Goal: Task Accomplishment & Management: Complete application form

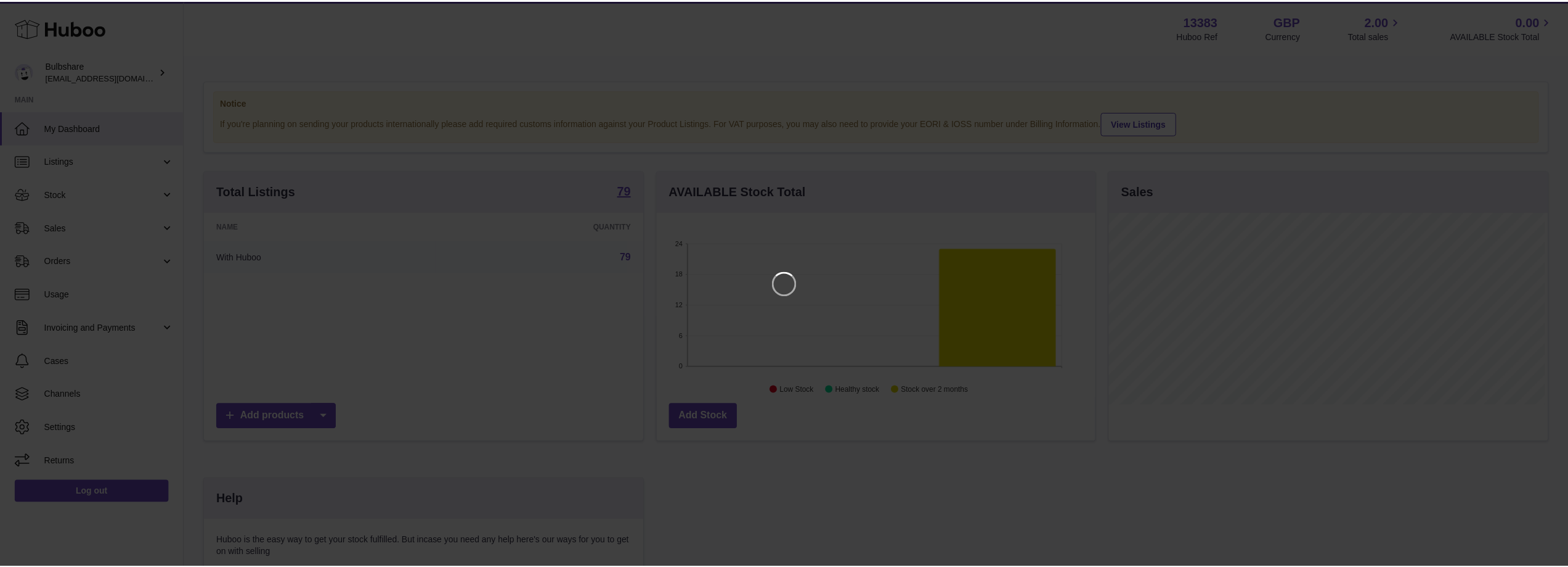
scroll to position [192, 441]
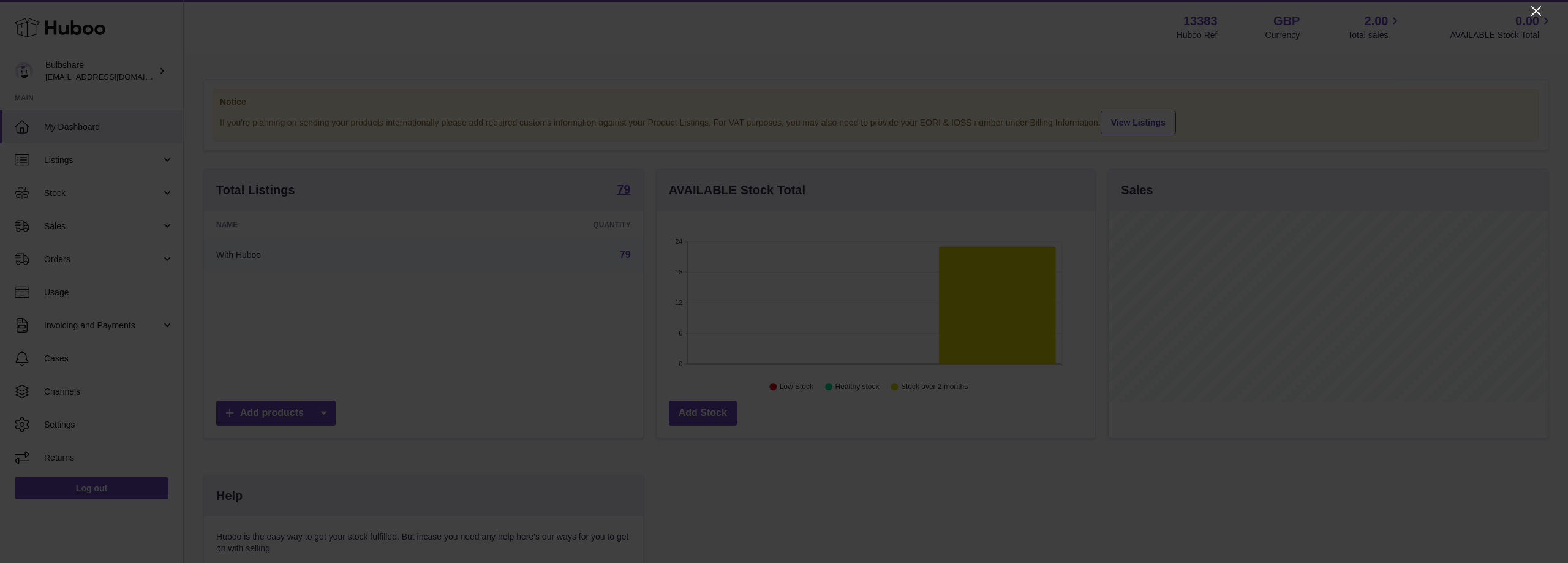
click at [1539, 11] on icon "Close" at bounding box center [1536, 11] width 14 height 14
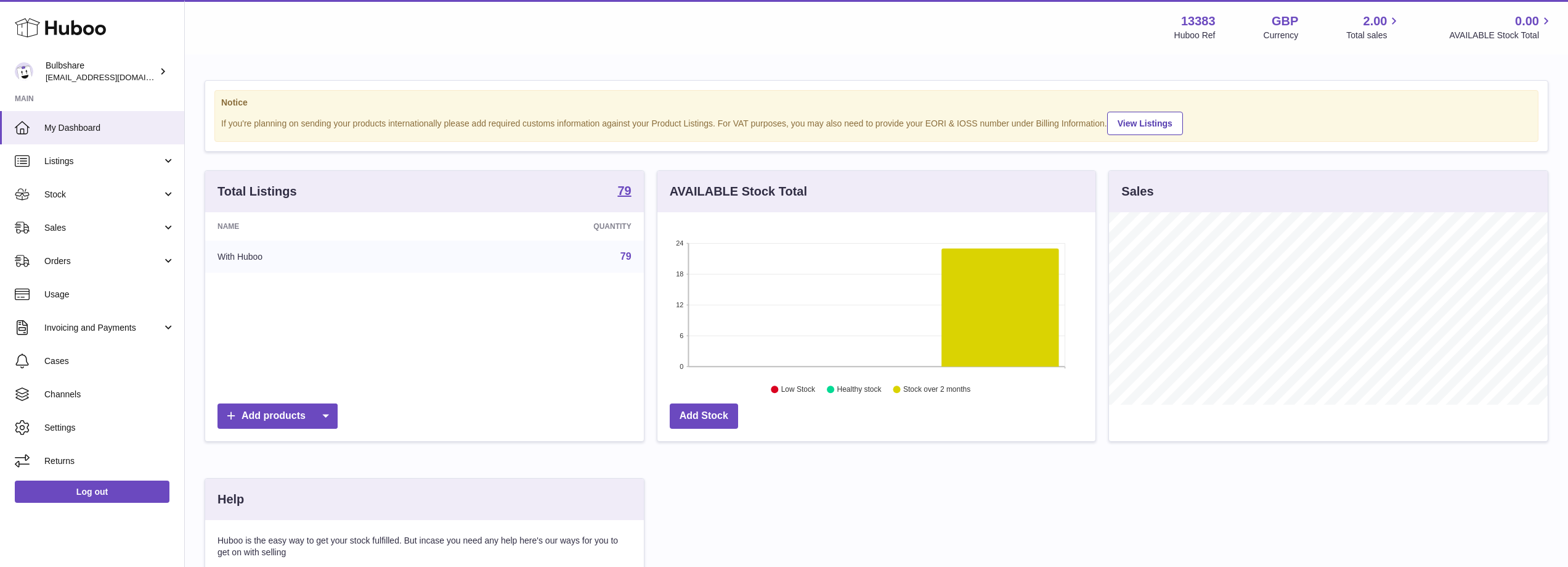
scroll to position [616460, 615738]
click at [83, 166] on span "Listings" at bounding box center [103, 161] width 118 height 11
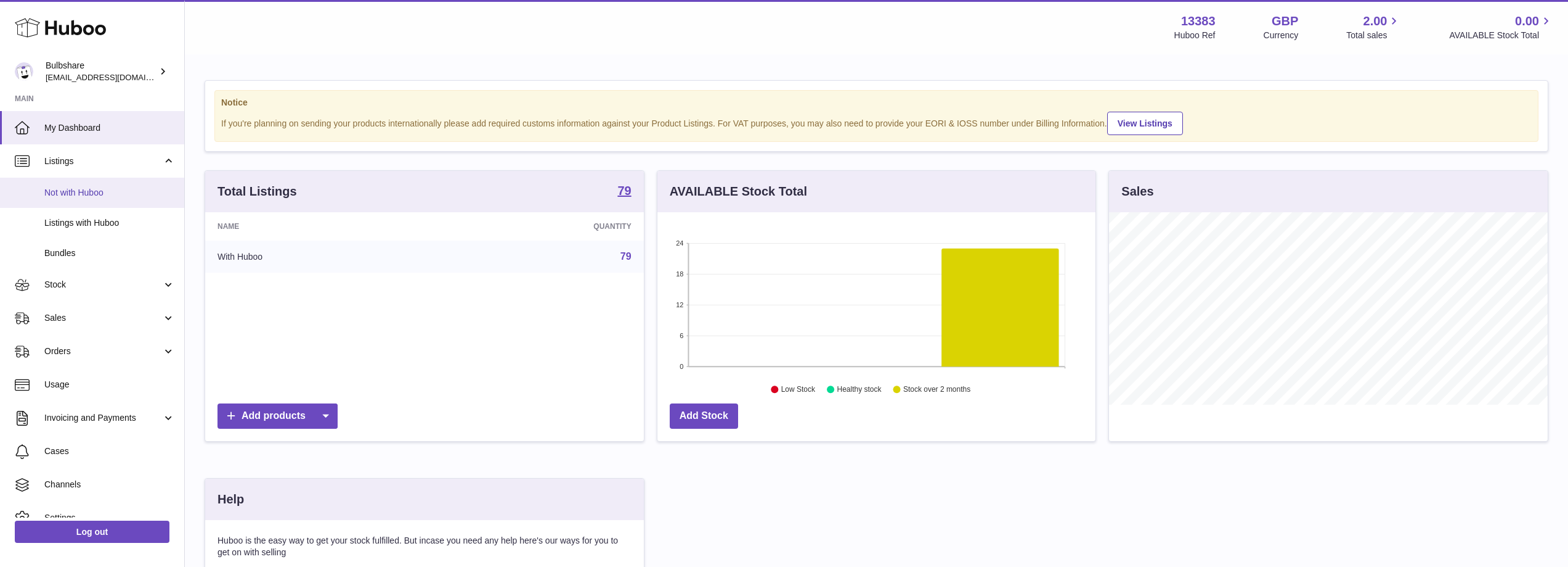
click at [100, 191] on span "Not with Huboo" at bounding box center [109, 192] width 131 height 11
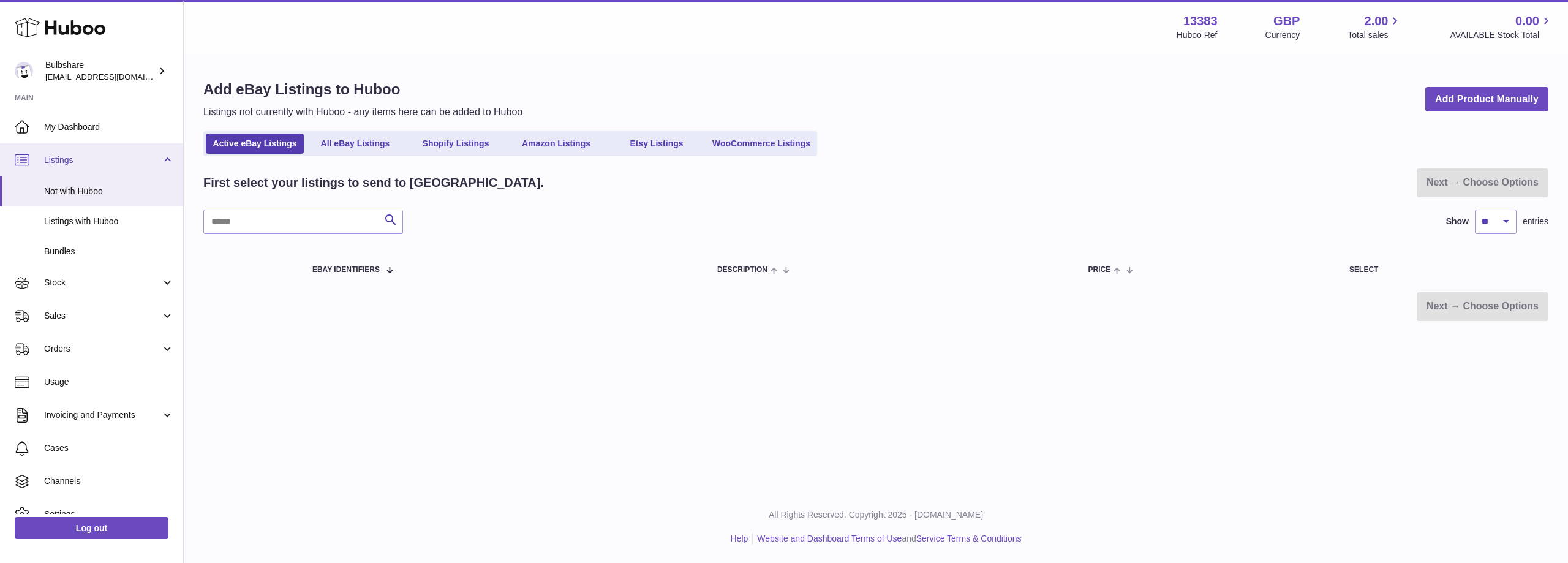
click at [86, 153] on link "Listings" at bounding box center [91, 159] width 183 height 33
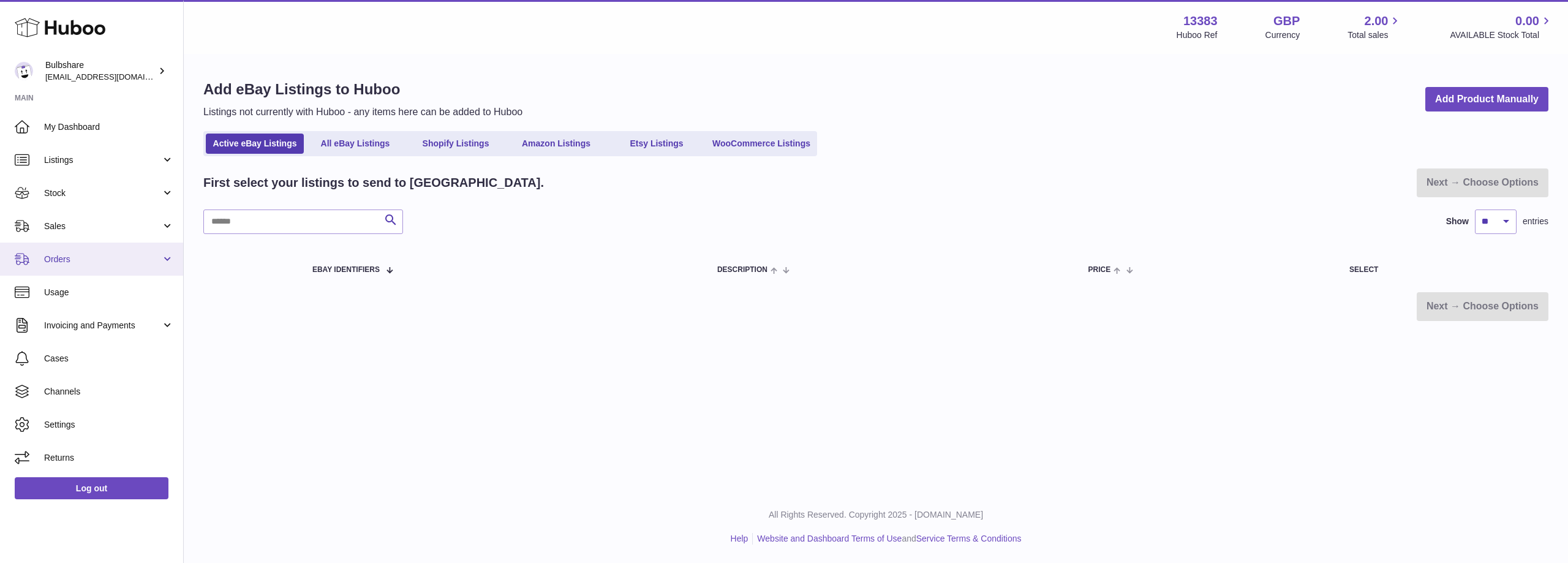
click at [91, 269] on link "Orders" at bounding box center [91, 259] width 183 height 33
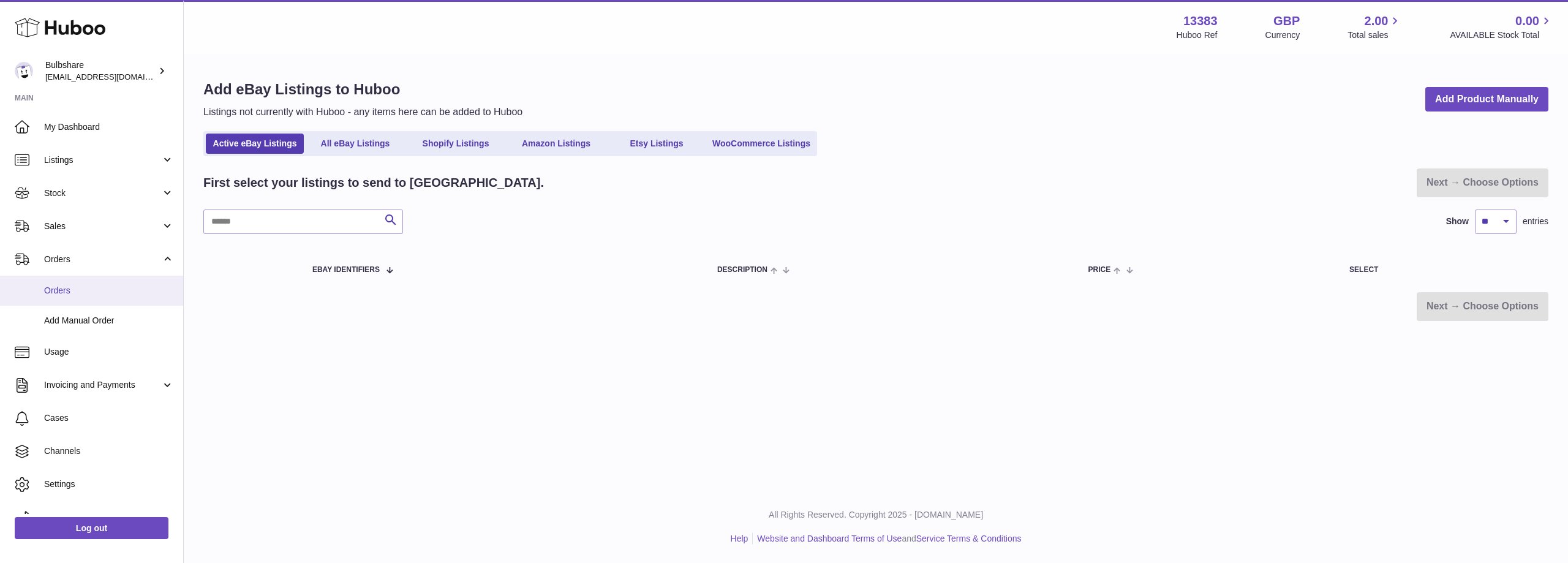
click at [94, 292] on span "Orders" at bounding box center [109, 290] width 130 height 11
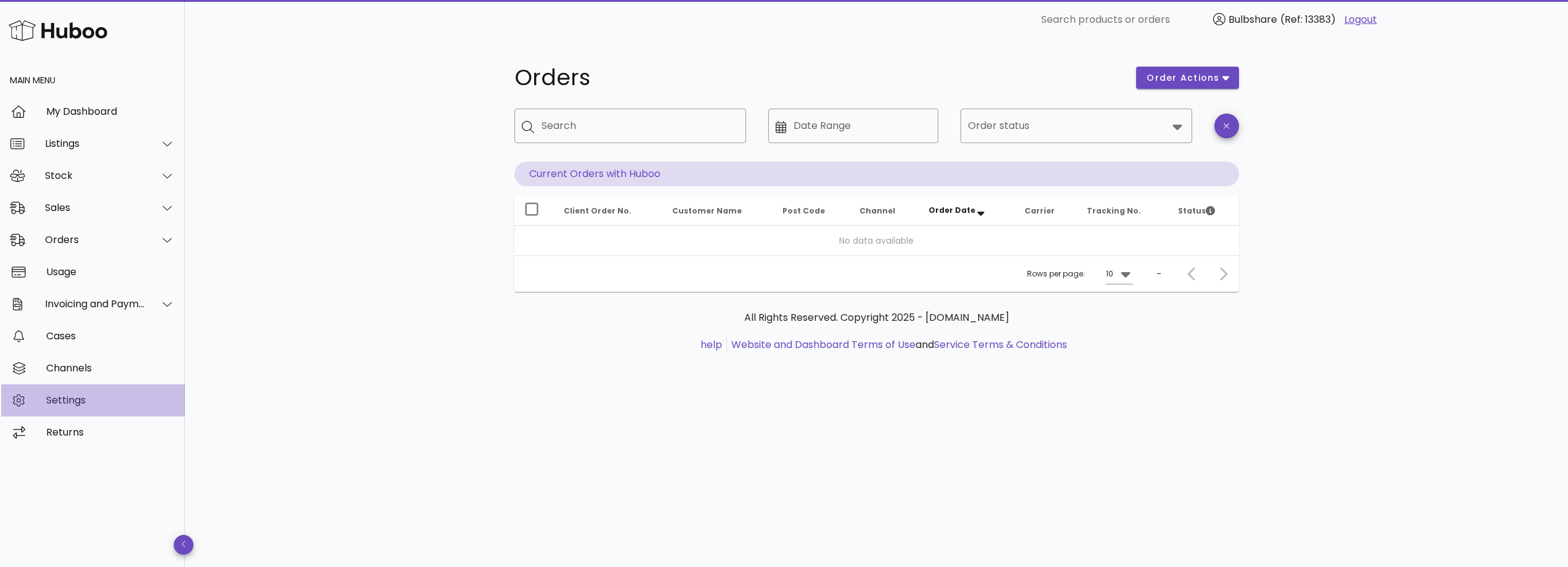
click at [74, 401] on div "Settings" at bounding box center [110, 399] width 129 height 11
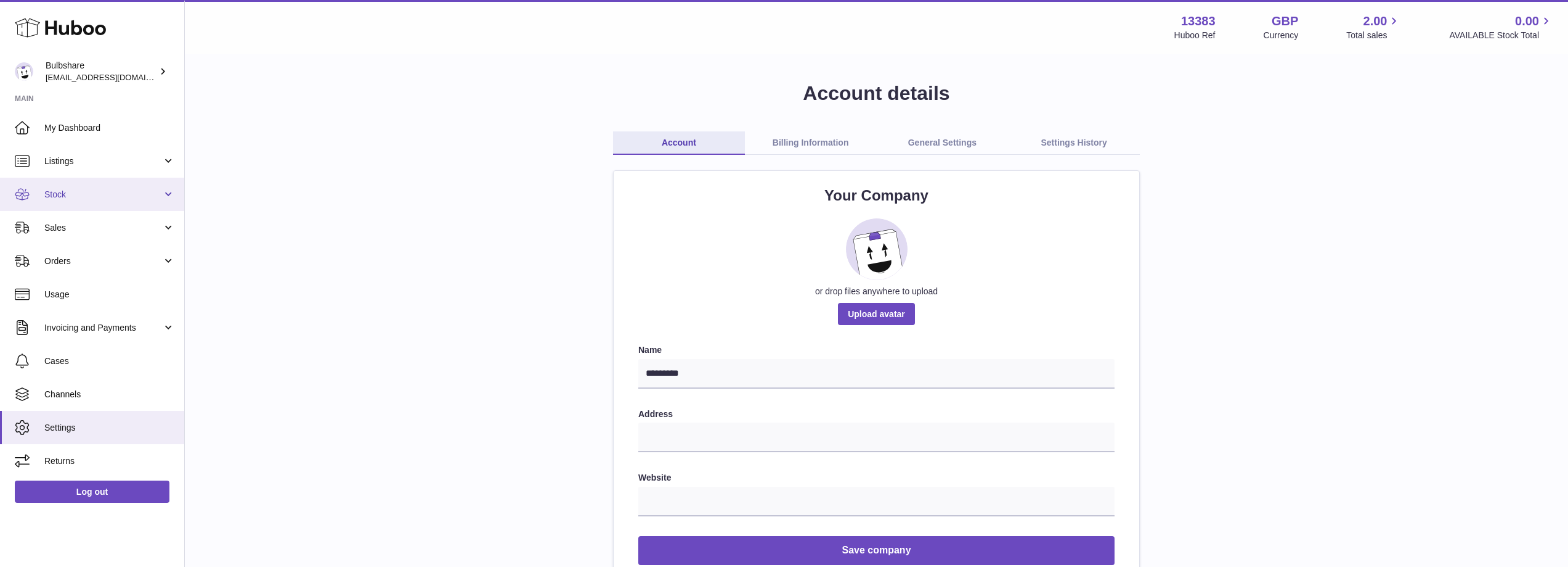
click at [70, 195] on span "Stock" at bounding box center [103, 194] width 118 height 11
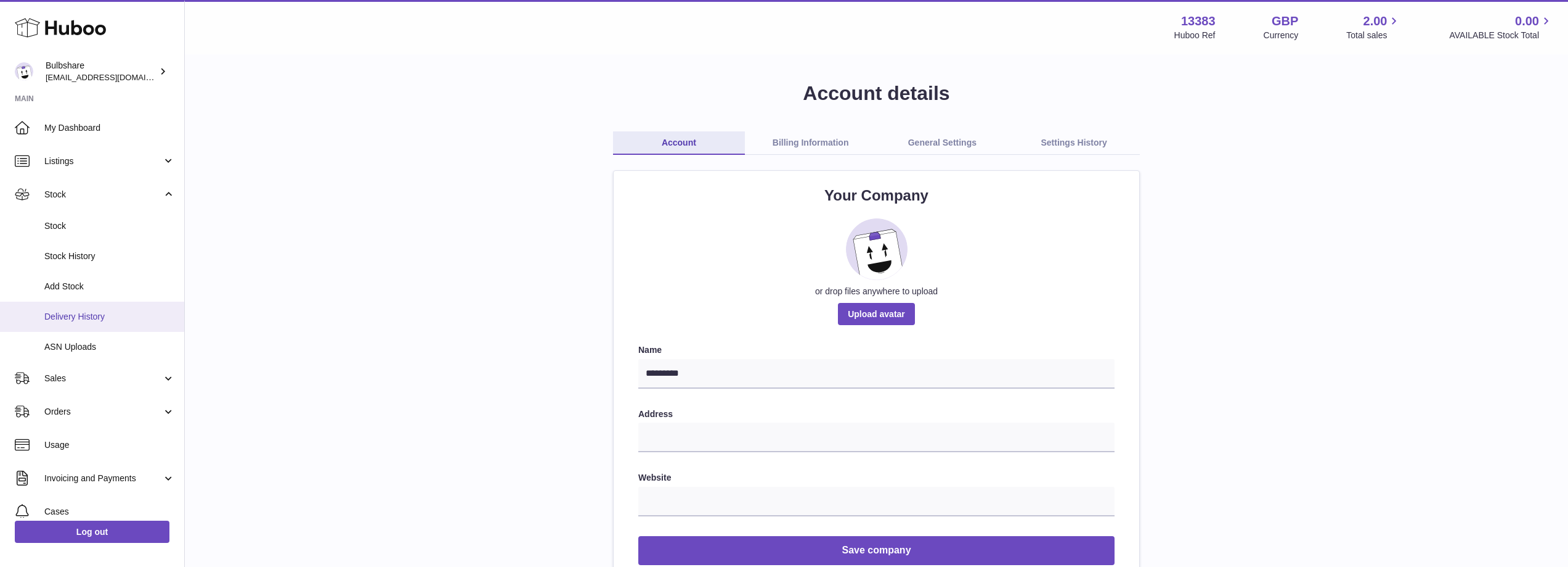
click at [93, 319] on span "Delivery History" at bounding box center [109, 316] width 131 height 11
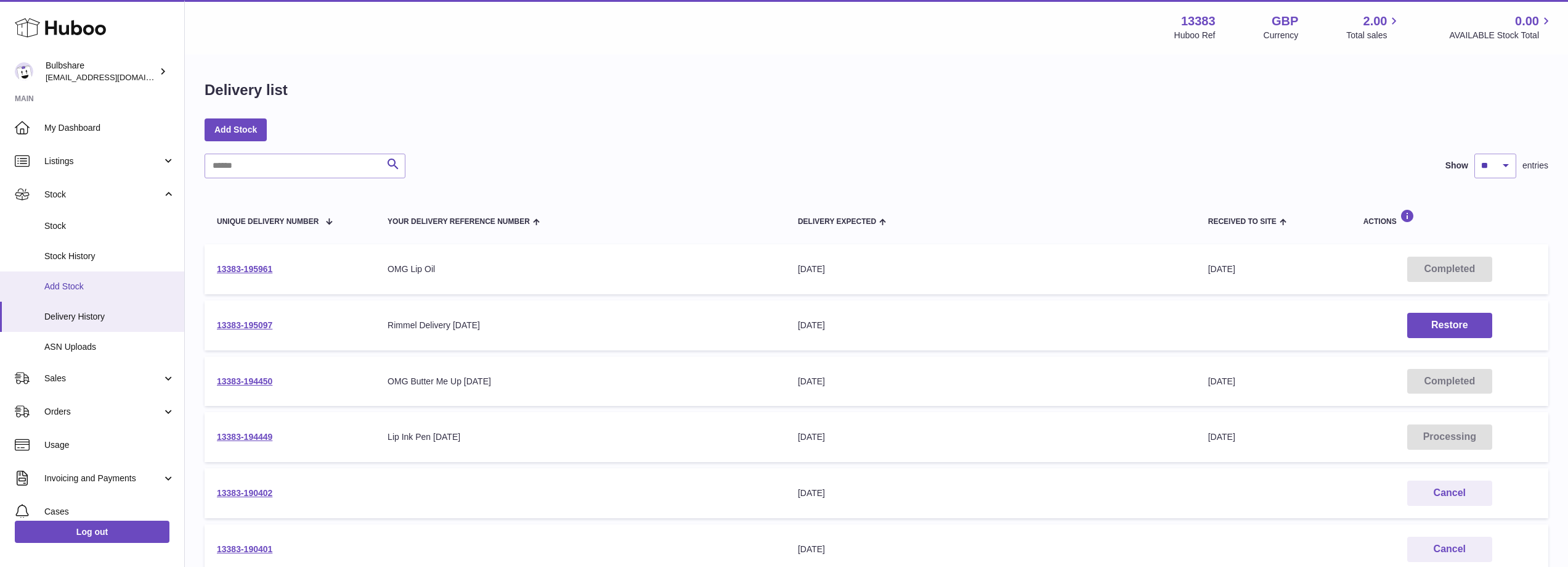
click at [77, 284] on span "Add Stock" at bounding box center [109, 286] width 131 height 11
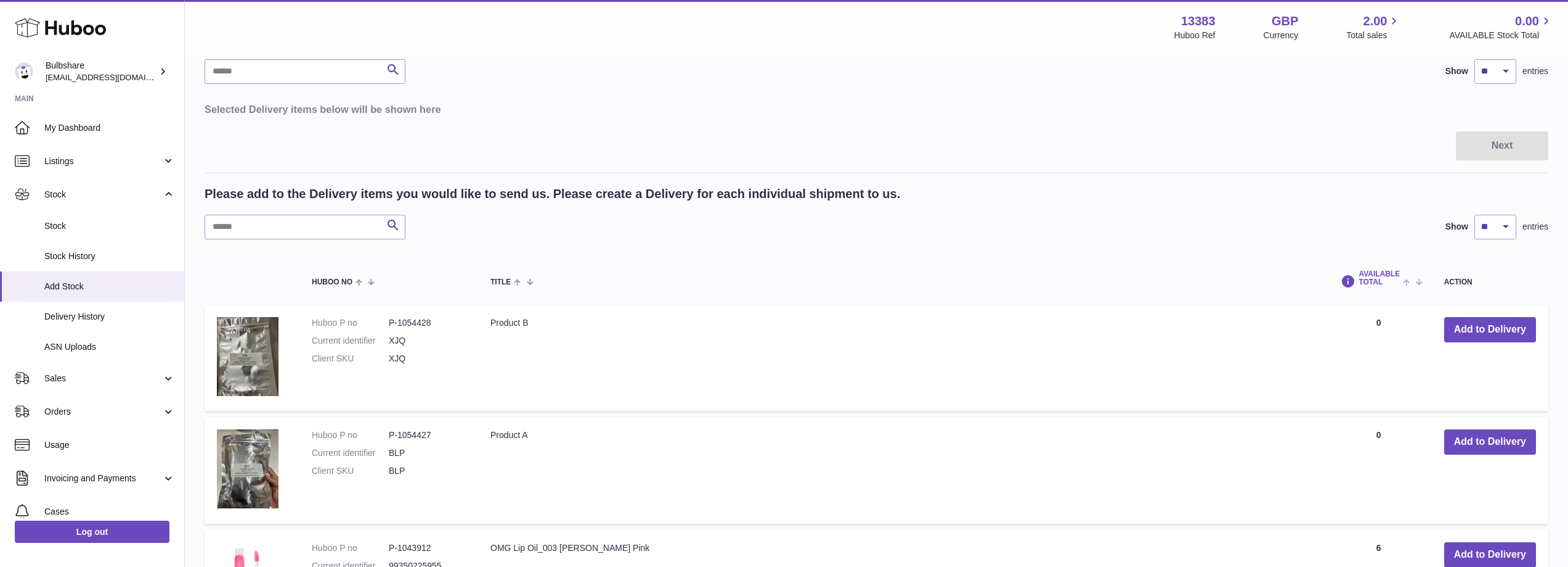
scroll to position [61, 0]
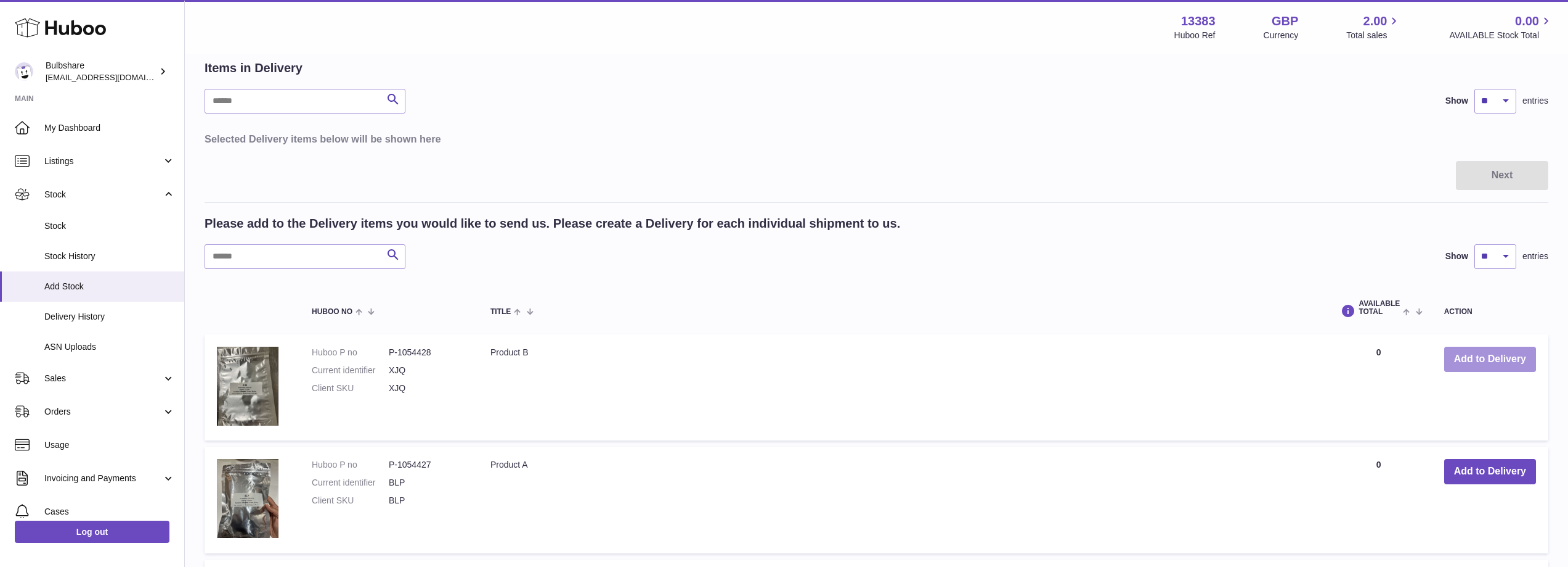
click at [1476, 354] on button "Add to Delivery" at bounding box center [1490, 359] width 92 height 25
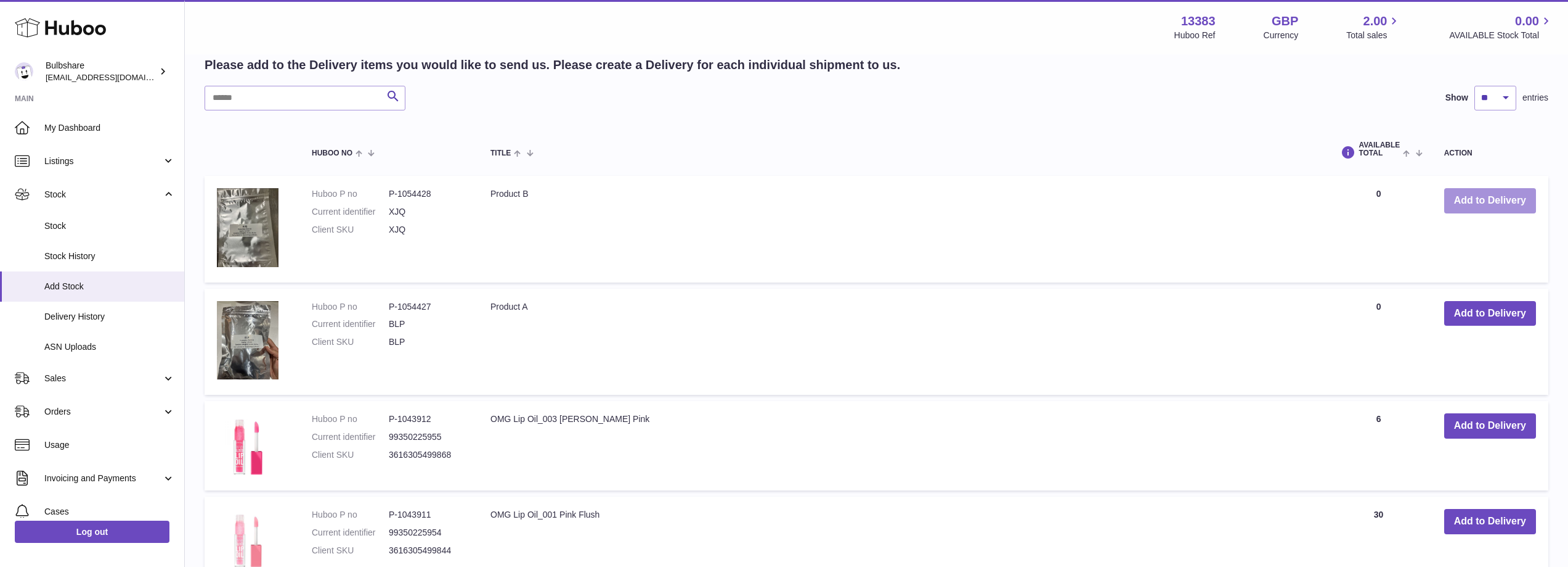
scroll to position [370, 0]
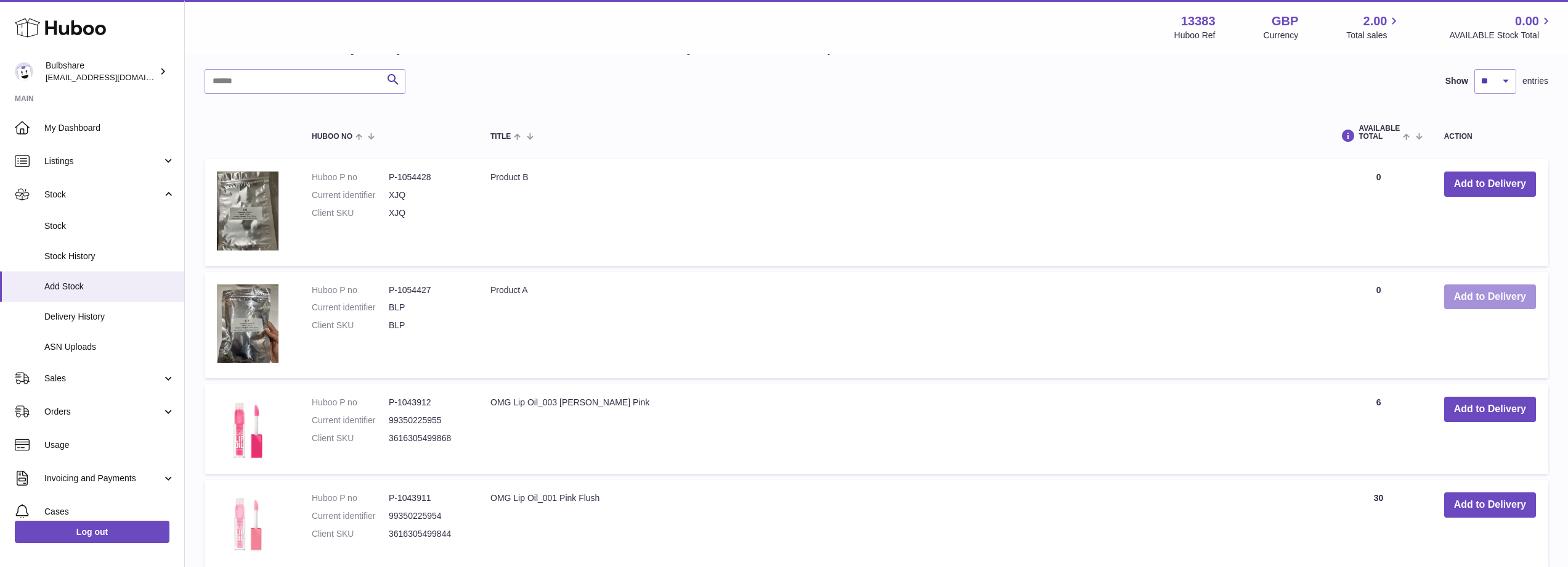
click at [1476, 303] on button "Add to Delivery" at bounding box center [1490, 297] width 92 height 25
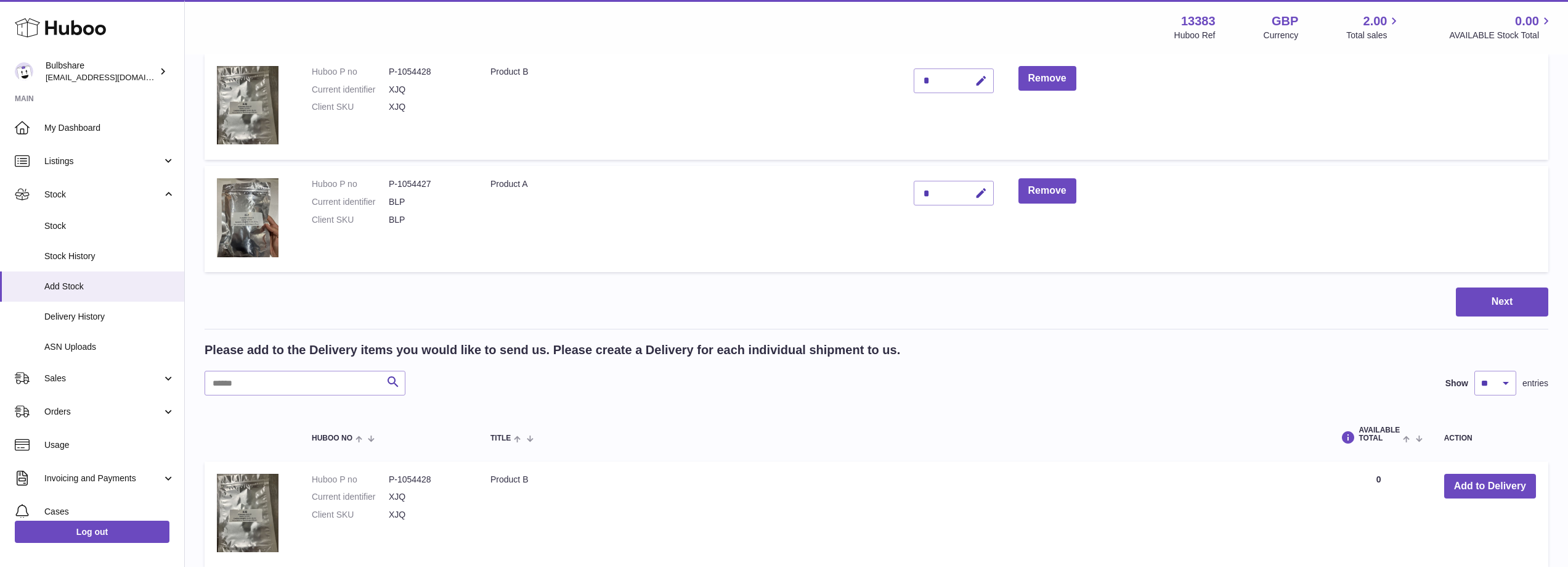
scroll to position [174, 0]
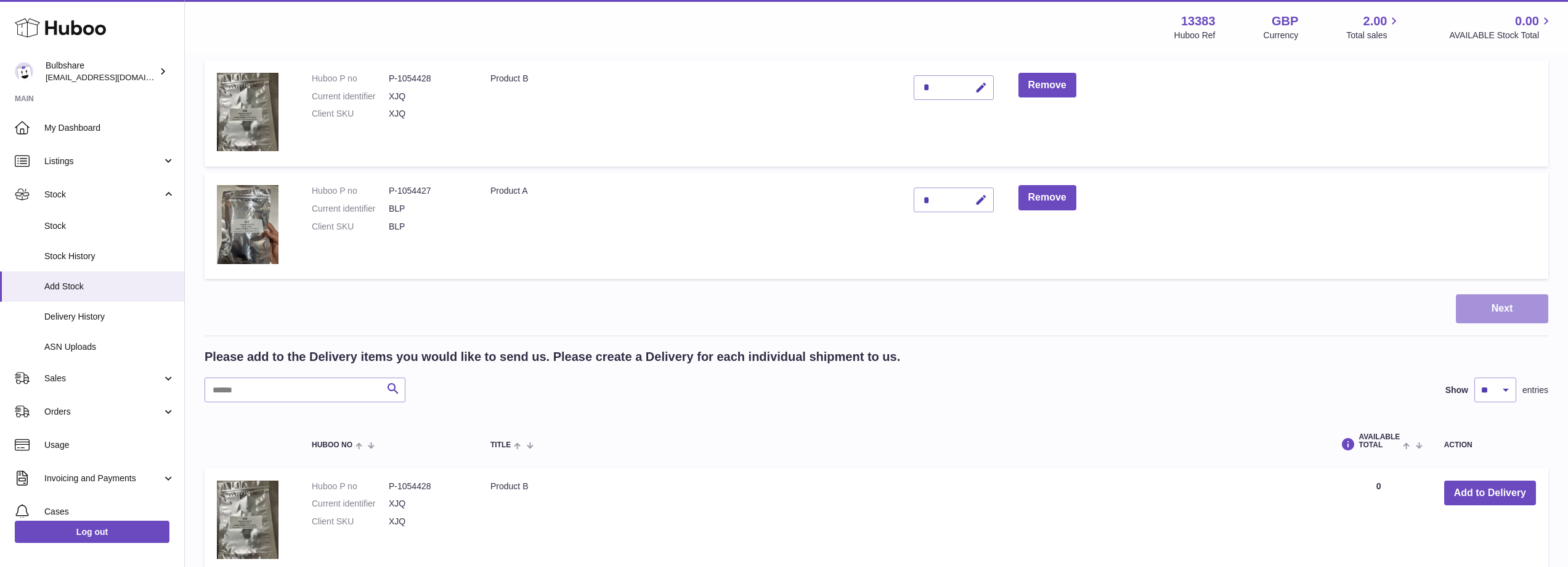
click at [1497, 314] on button "Next" at bounding box center [1502, 309] width 93 height 29
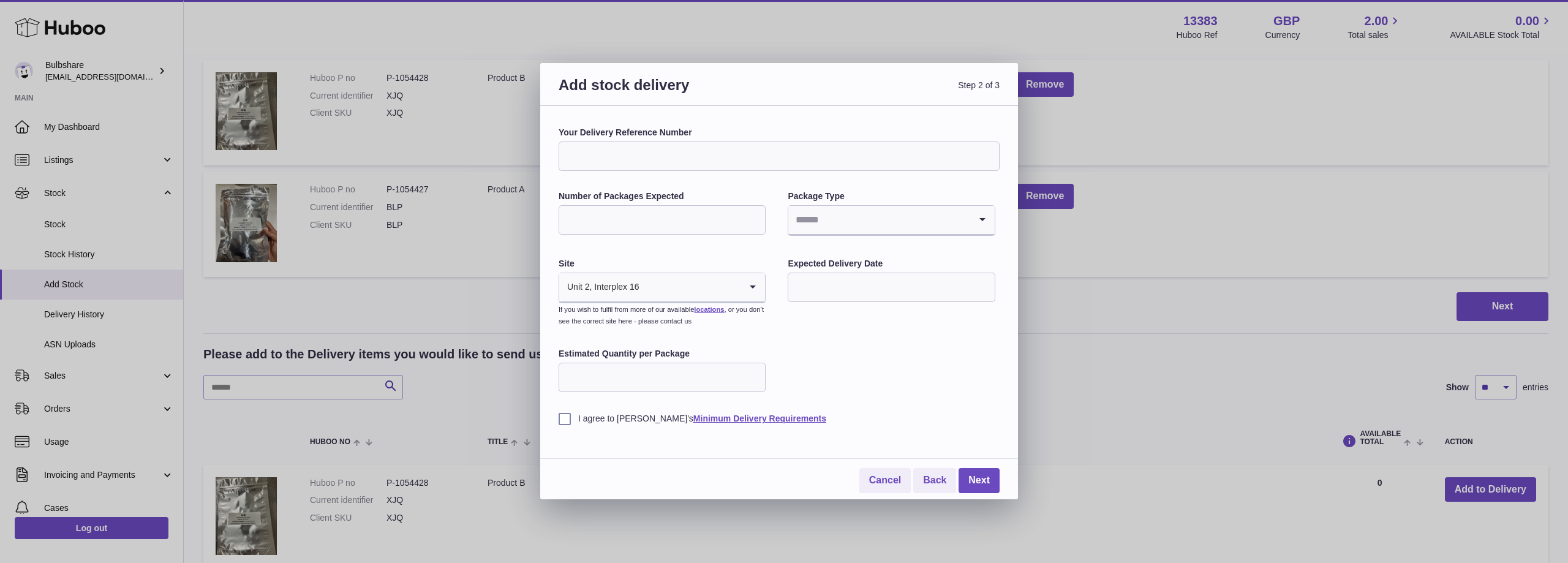
click at [686, 148] on input "Your Delivery Reference Number" at bounding box center [779, 156] width 441 height 30
paste input "**********"
type input "**********"
click at [649, 218] on input "Number of Packages Expected" at bounding box center [662, 220] width 207 height 30
type input "*"
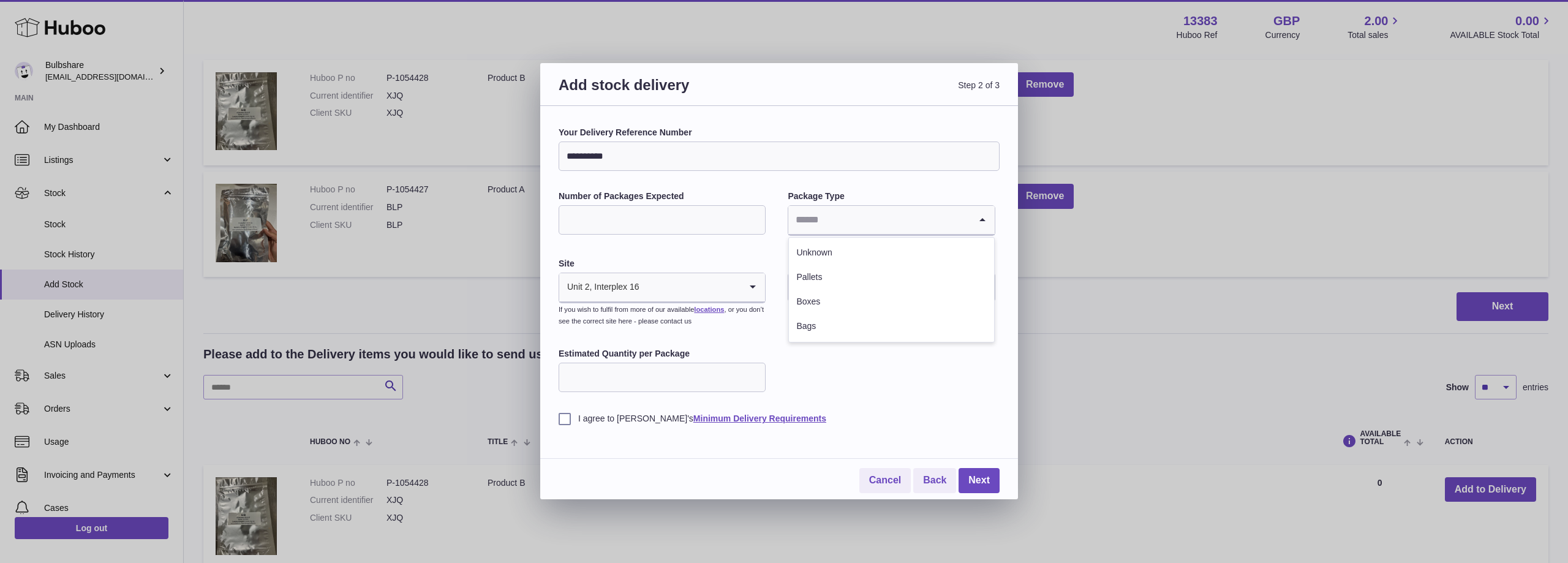
click at [866, 218] on input "Search for option" at bounding box center [879, 219] width 181 height 28
click at [836, 298] on li "Boxes" at bounding box center [891, 302] width 205 height 24
click at [874, 287] on input "text" at bounding box center [891, 287] width 207 height 30
click at [878, 437] on span "21" at bounding box center [881, 437] width 22 height 22
type input "**********"
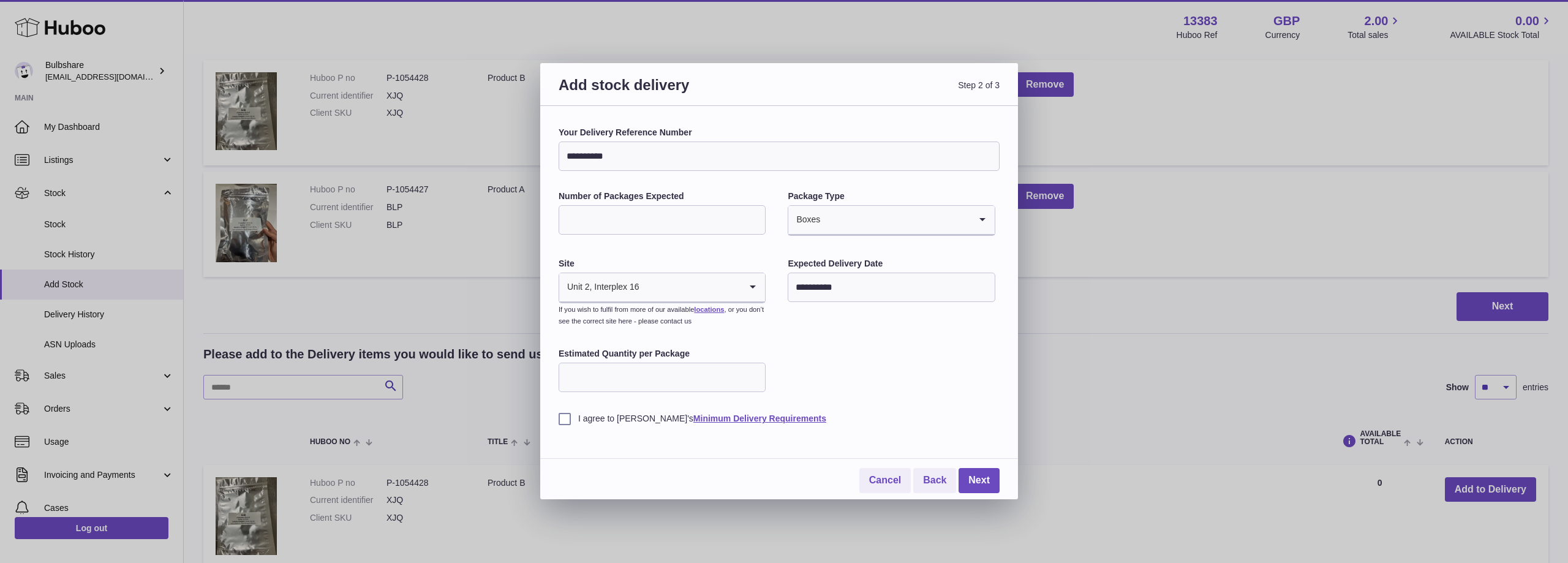
click at [657, 380] on input "Estimated Quantity per Package" at bounding box center [662, 377] width 207 height 30
type input "**"
click at [571, 415] on label "I agree to [PERSON_NAME]'s Minimum Delivery Requirements" at bounding box center [779, 418] width 441 height 11
drag, startPoint x: 622, startPoint y: 155, endPoint x: 526, endPoint y: 149, distance: 96.2
click at [526, 149] on div "**********" at bounding box center [784, 282] width 1568 height 563
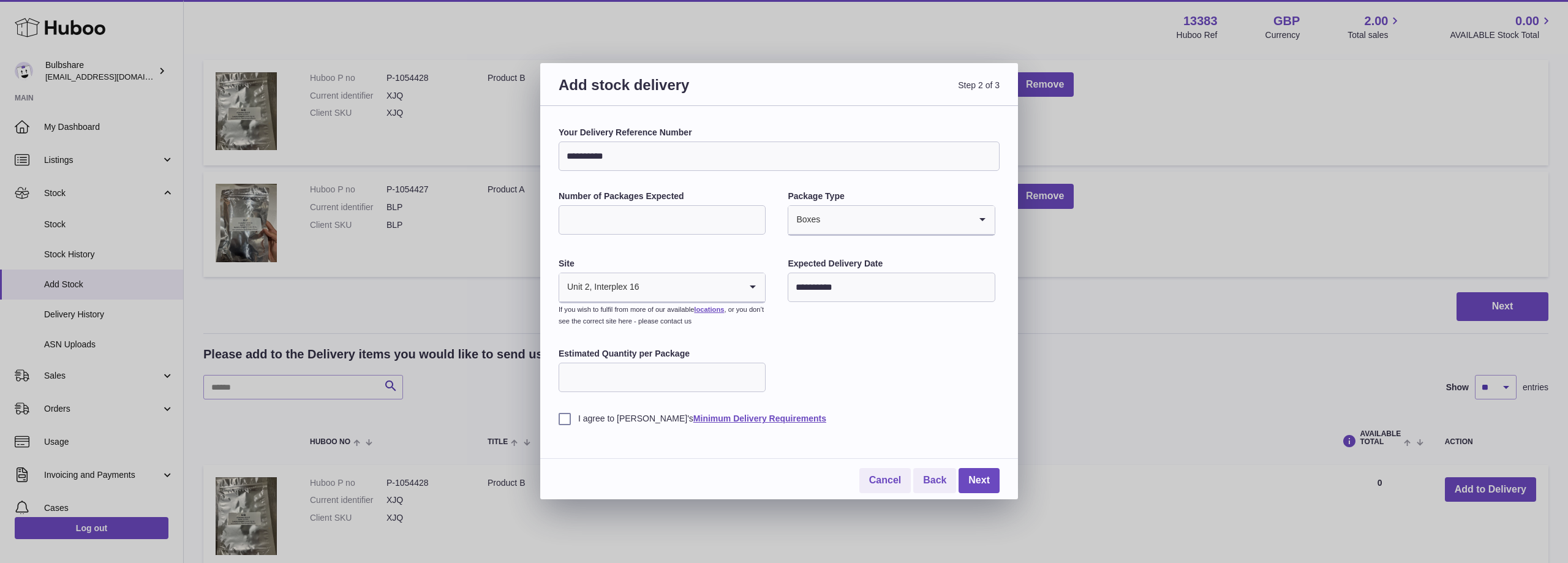
click at [877, 367] on div "**********" at bounding box center [779, 275] width 441 height 297
click at [869, 287] on input "**********" at bounding box center [891, 287] width 207 height 30
click at [884, 437] on span "21" at bounding box center [881, 437] width 22 height 22
click at [984, 480] on link "Next" at bounding box center [980, 480] width 41 height 25
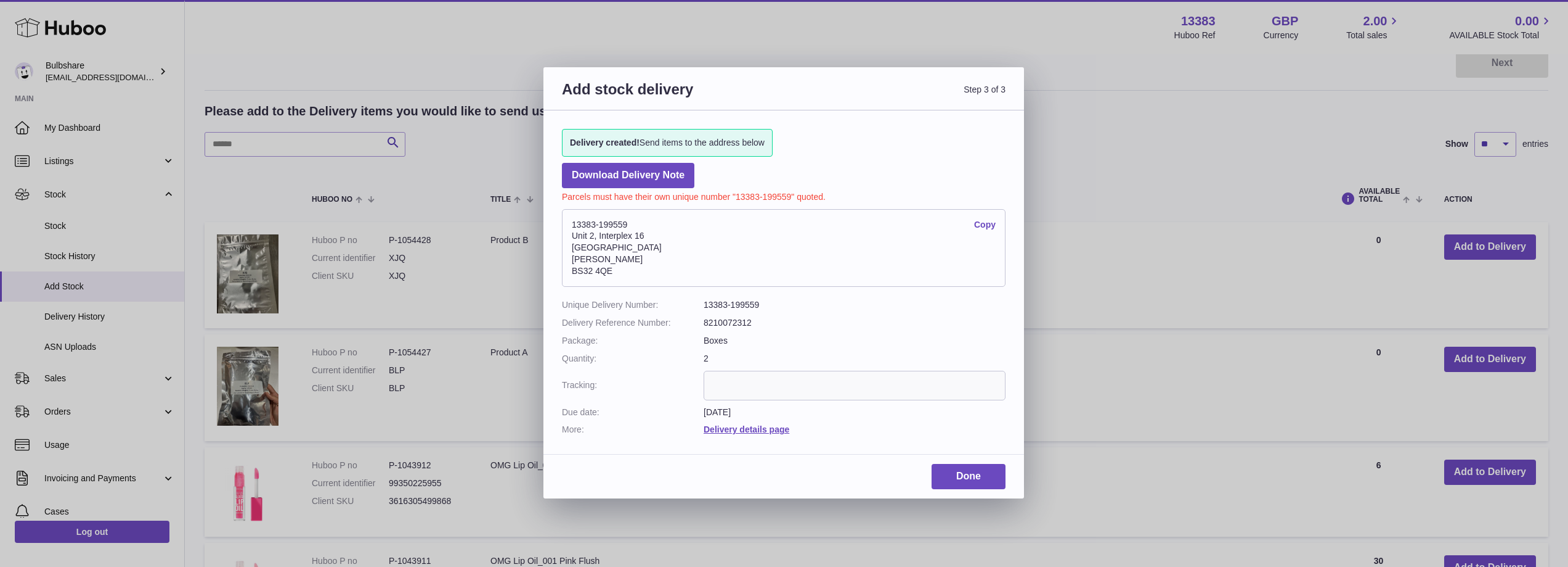
click at [751, 379] on input "text" at bounding box center [854, 385] width 302 height 30
click at [965, 471] on link "Done" at bounding box center [969, 476] width 74 height 25
click at [958, 472] on link "Done" at bounding box center [969, 476] width 74 height 25
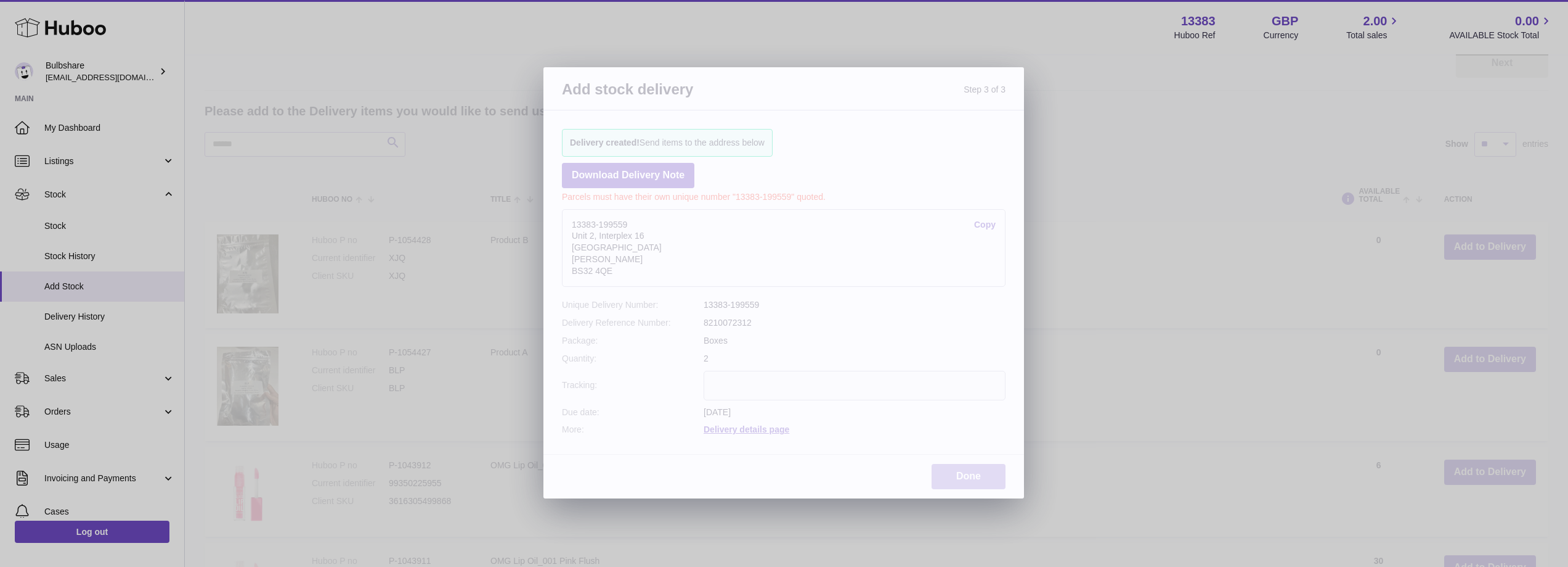
click at [958, 472] on link "Done" at bounding box center [969, 476] width 74 height 25
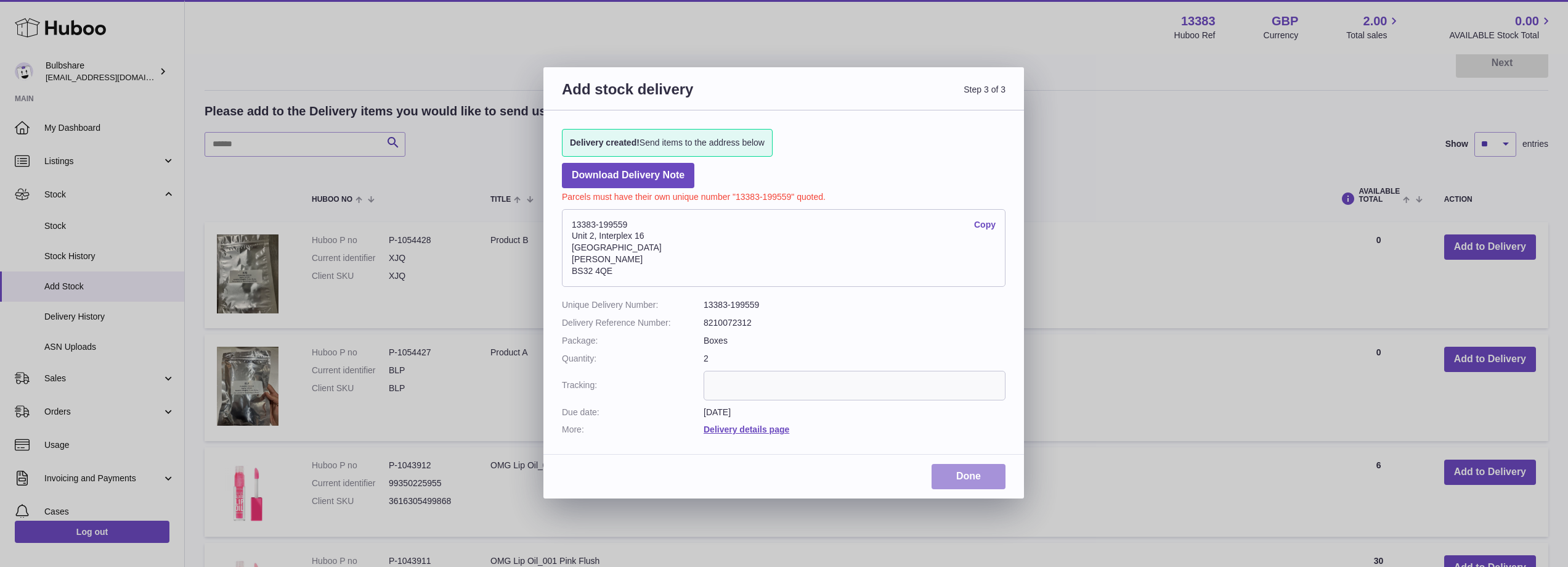
click at [958, 472] on link "Done" at bounding box center [969, 476] width 74 height 25
click at [956, 472] on link "Done" at bounding box center [969, 476] width 74 height 25
click at [956, 472] on link "Done" at bounding box center [969, 476] width 74 height 25
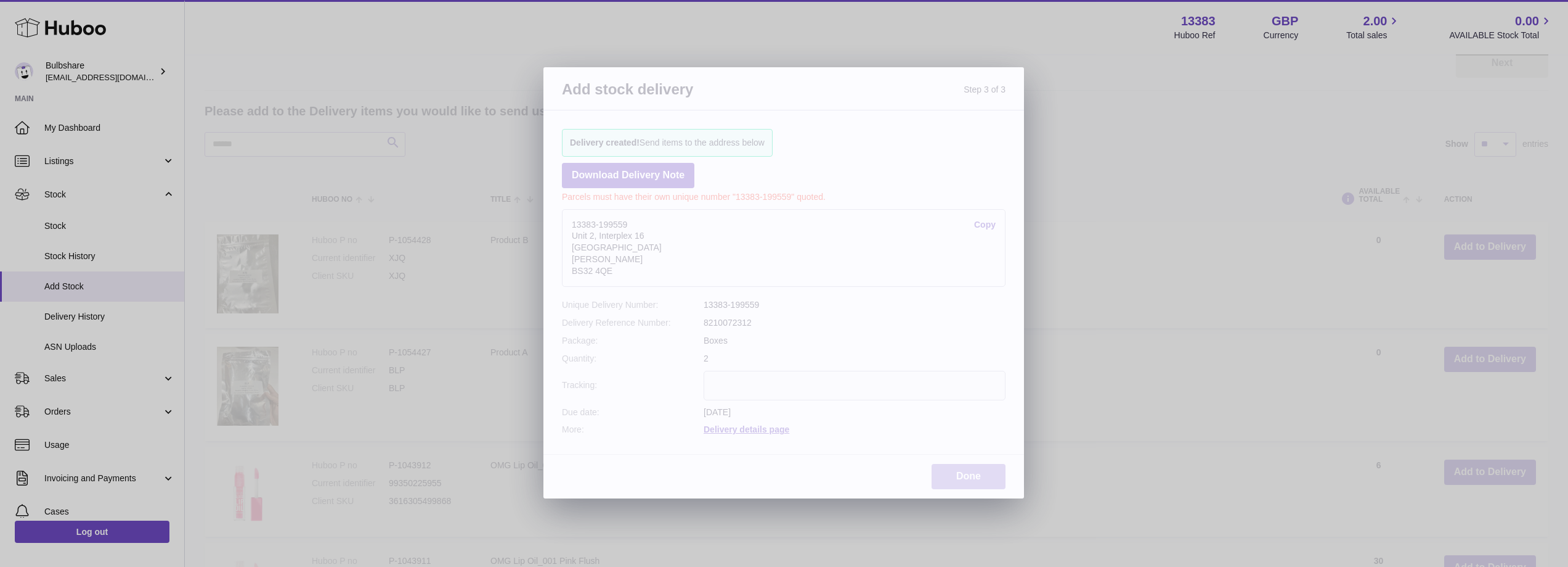
click at [956, 472] on link "Done" at bounding box center [969, 476] width 74 height 25
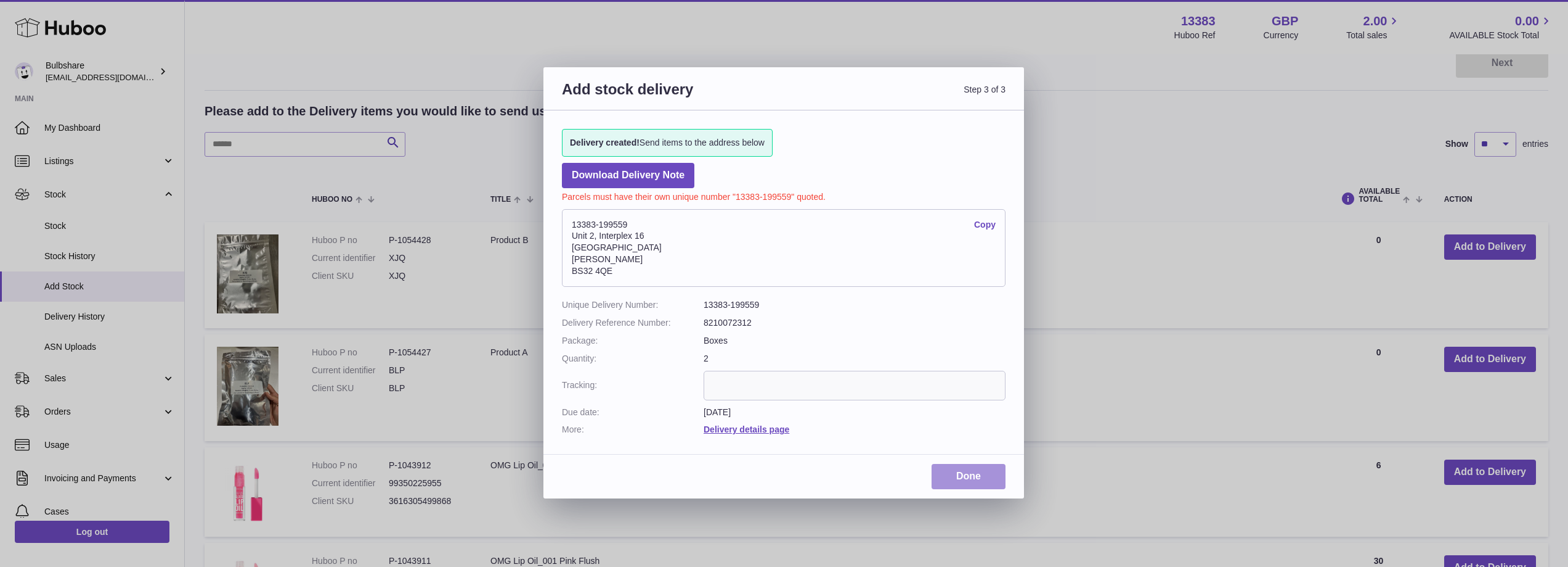
click at [955, 473] on link "Done" at bounding box center [969, 476] width 74 height 25
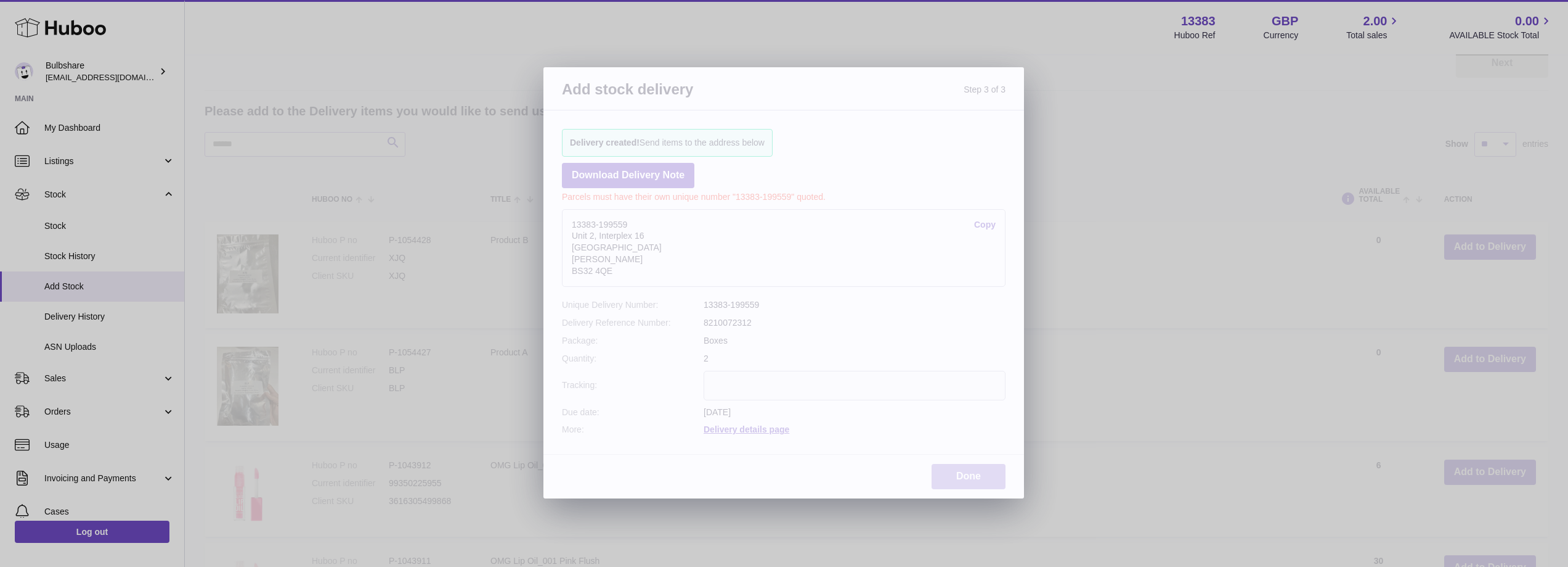
click at [953, 474] on link "Done" at bounding box center [969, 476] width 74 height 25
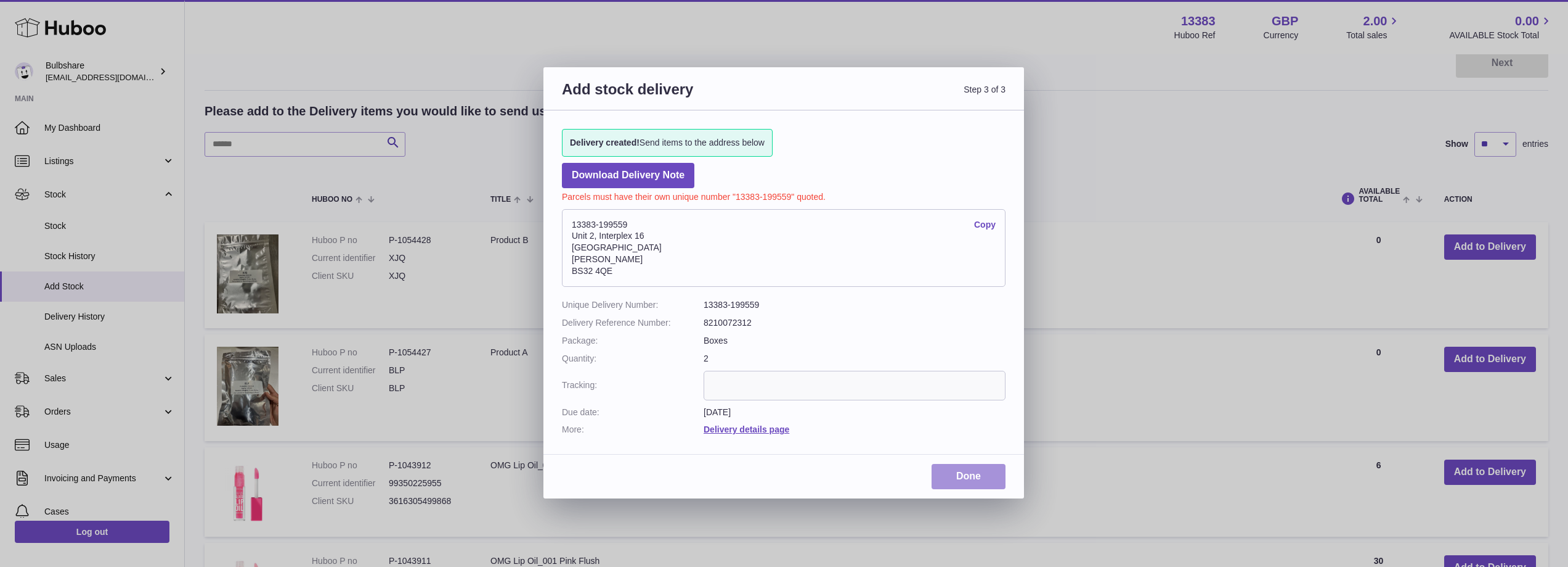
click at [949, 475] on link "Done" at bounding box center [969, 476] width 74 height 25
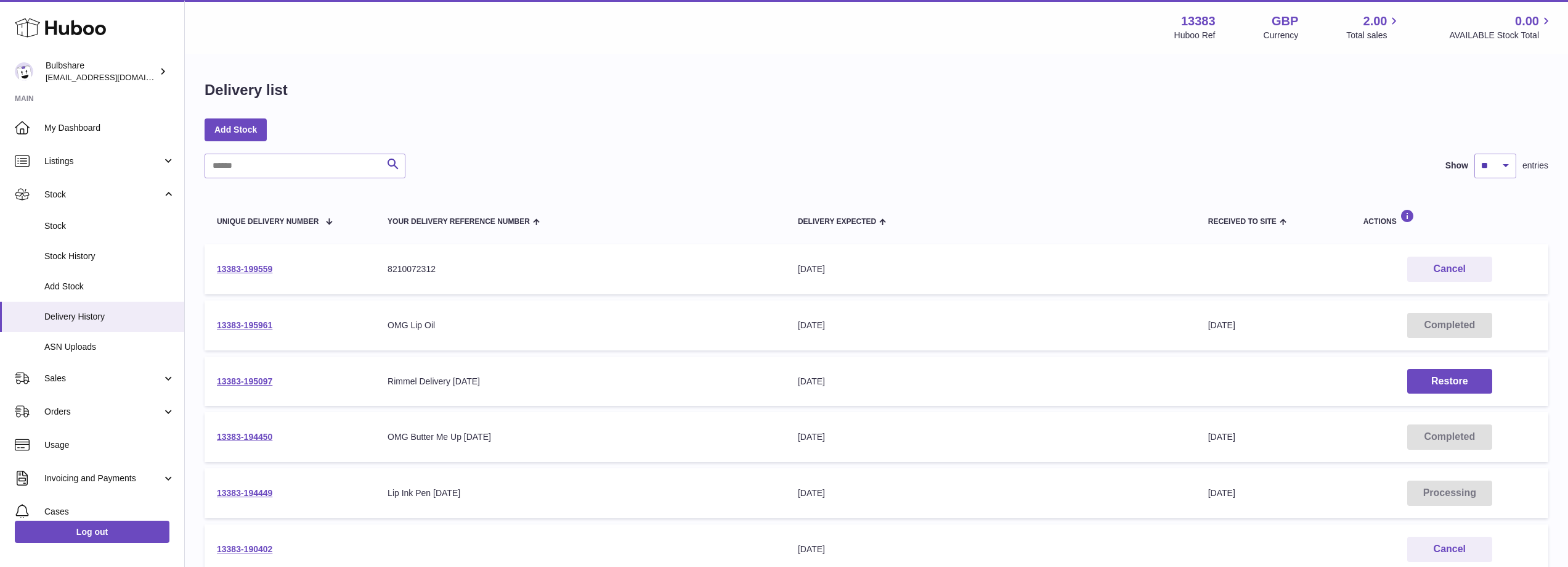
click at [738, 160] on div "Search Show ** ** ** *** entries" at bounding box center [876, 166] width 1344 height 25
click at [797, 63] on div "Delivery list Add Stock Search Show ** ** ** *** entries Unique Delivery Number…" at bounding box center [876, 457] width 1383 height 805
click at [873, 140] on div "Add Stock" at bounding box center [876, 129] width 1344 height 22
click at [952, 111] on div "Delivery list Add Stock Search Show ** ** ** *** entries Unique Delivery Number…" at bounding box center [876, 457] width 1383 height 805
